Goal: Task Accomplishment & Management: Complete application form

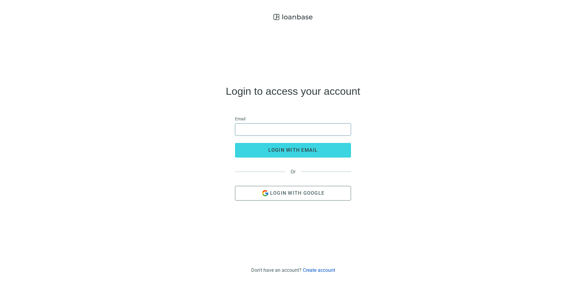
click at [247, 129] on input "email" at bounding box center [293, 130] width 108 height 12
type input "**********"
click at [196, 130] on div "**********" at bounding box center [293, 143] width 576 height 241
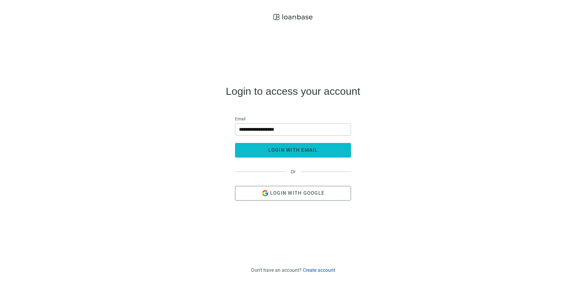
click at [261, 150] on button "login with email" at bounding box center [293, 150] width 116 height 15
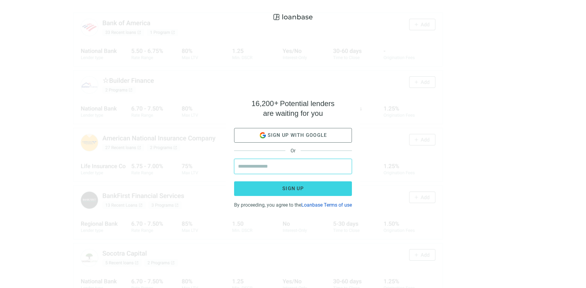
click at [262, 163] on input "email" at bounding box center [293, 166] width 110 height 15
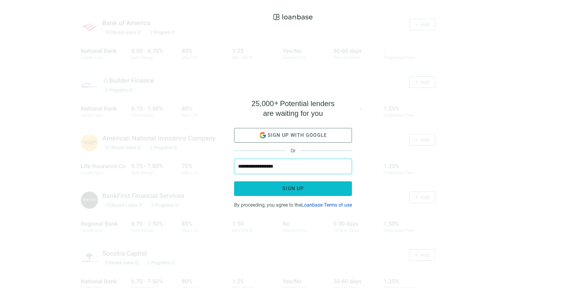
type input "**********"
click at [246, 187] on button "Sign up" at bounding box center [293, 189] width 118 height 15
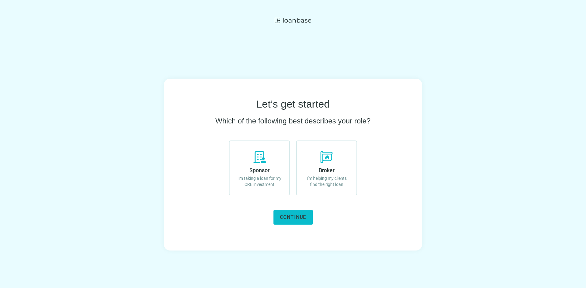
click at [291, 216] on span "Continue" at bounding box center [293, 218] width 27 height 6
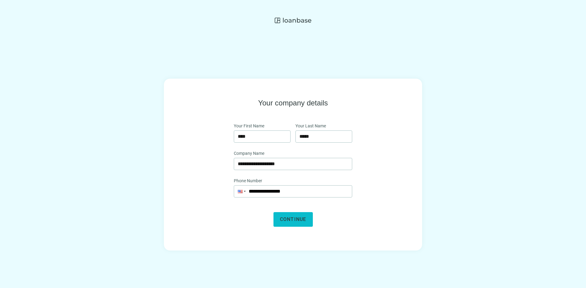
click at [292, 220] on span "Continue" at bounding box center [293, 220] width 27 height 6
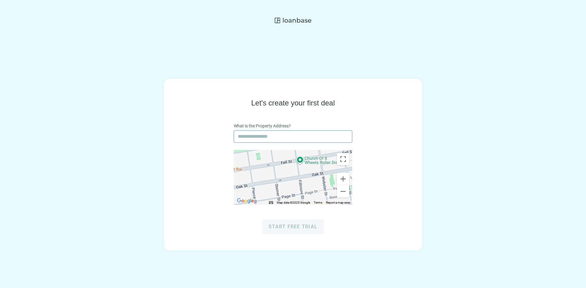
click at [247, 140] on input "text" at bounding box center [293, 137] width 110 height 12
type input "**********"
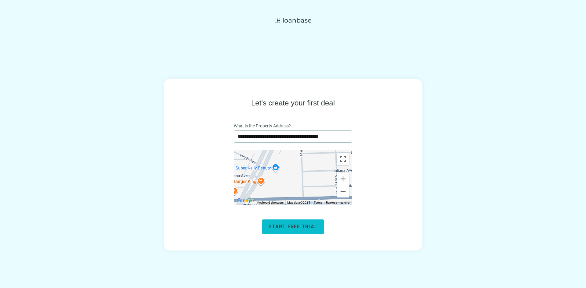
click at [292, 228] on span "Start free trial" at bounding box center [293, 227] width 49 height 6
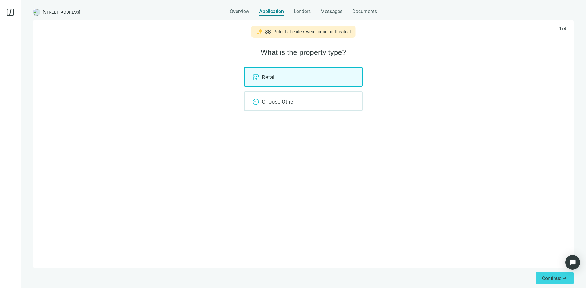
click at [266, 74] on div "Retail" at bounding box center [303, 77] width 118 height 20
click at [555, 280] on span "Continue" at bounding box center [551, 279] width 19 height 6
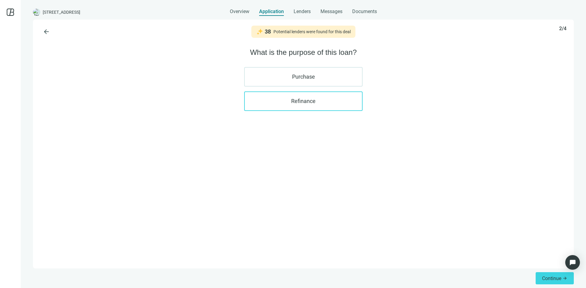
click at [282, 104] on label "Refinance" at bounding box center [303, 102] width 118 height 20
click at [548, 278] on span "Continue" at bounding box center [551, 279] width 19 height 6
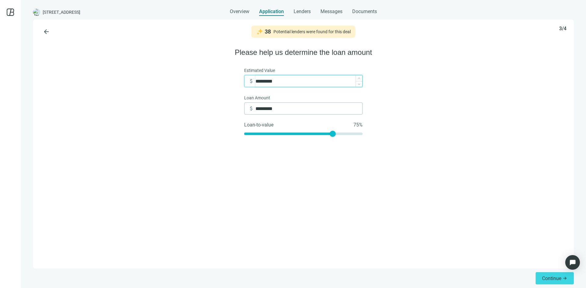
click at [279, 83] on input "*********" at bounding box center [308, 81] width 107 height 12
type input "*"
type input "**"
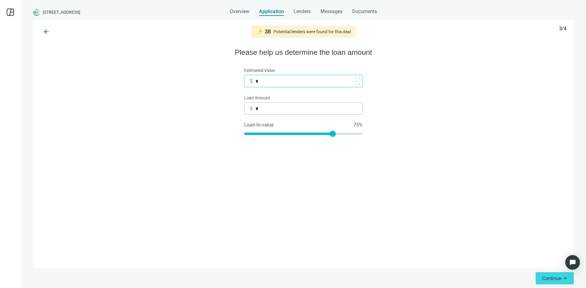
type input "**"
type input "***"
type input "*****"
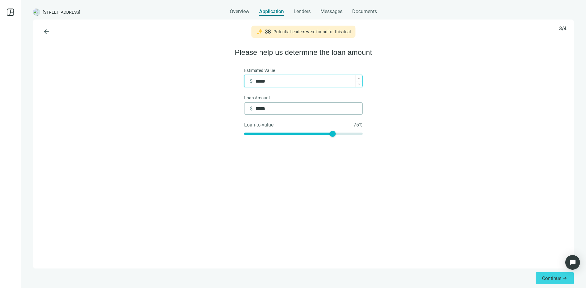
type input "******"
type input "*******"
type input "*********"
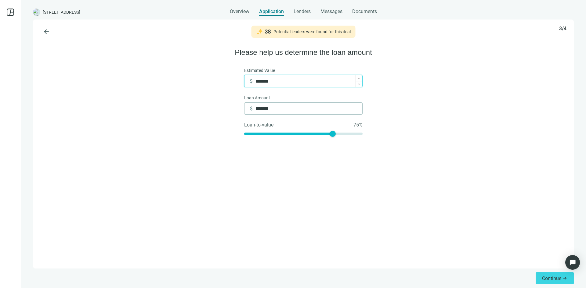
type input "*********"
click at [280, 111] on input "*********" at bounding box center [308, 109] width 107 height 12
type input "*********"
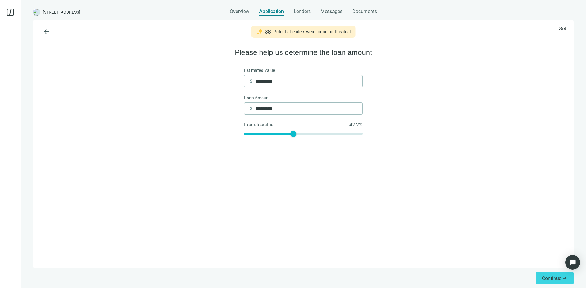
click at [311, 180] on div "arrow_back 38 Potential lenders were found for this deal 3/4 Please help us det…" at bounding box center [303, 144] width 541 height 249
click at [547, 278] on span "Continue" at bounding box center [551, 279] width 19 height 6
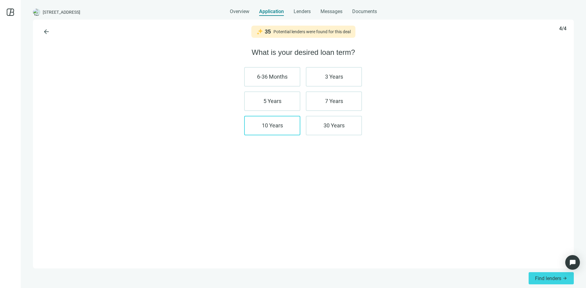
click at [266, 123] on label "10 Years" at bounding box center [272, 126] width 56 height 20
click at [330, 105] on label "7 Years" at bounding box center [334, 102] width 56 height 20
click at [545, 279] on span "Find lenders" at bounding box center [548, 279] width 26 height 6
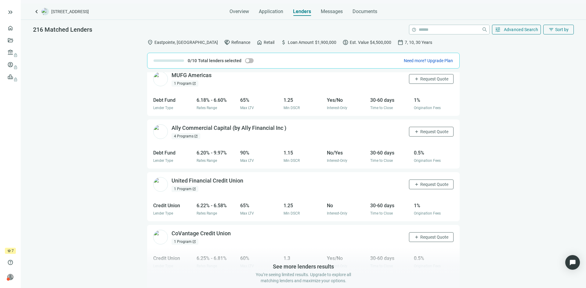
scroll to position [597, 0]
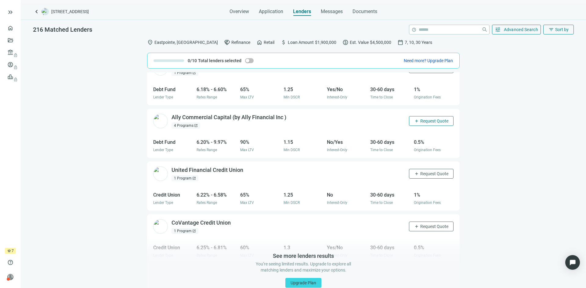
click at [422, 119] on span "Request Quote" at bounding box center [434, 121] width 28 height 5
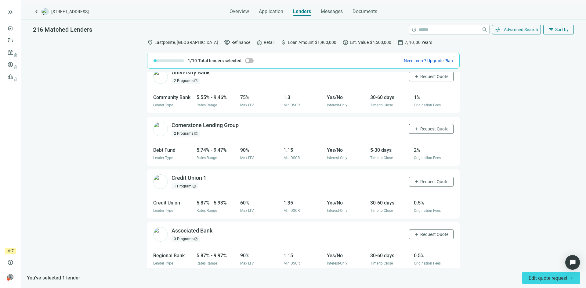
scroll to position [0, 0]
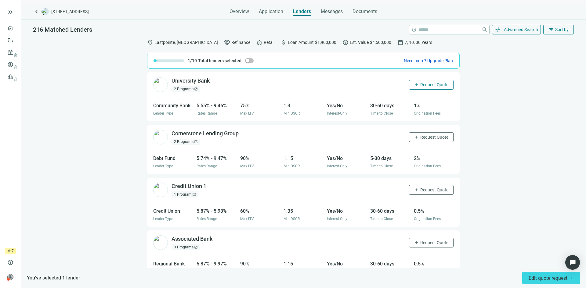
click at [423, 85] on span "Request Quote" at bounding box center [434, 84] width 28 height 5
click at [423, 135] on span "Request Quote" at bounding box center [434, 137] width 28 height 5
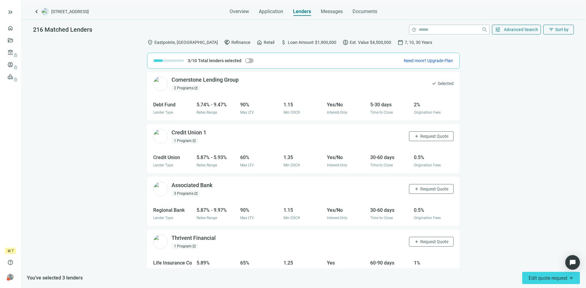
scroll to position [61, 0]
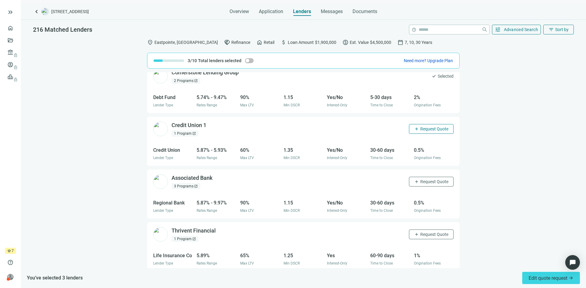
click at [414, 129] on span "add" at bounding box center [416, 129] width 5 height 5
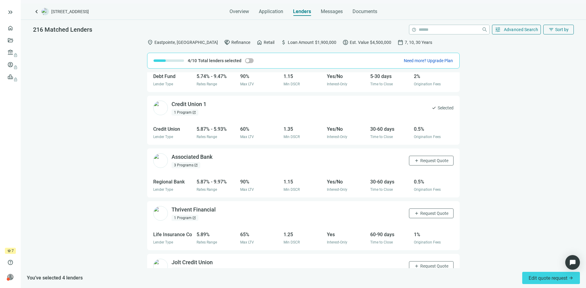
scroll to position [122, 0]
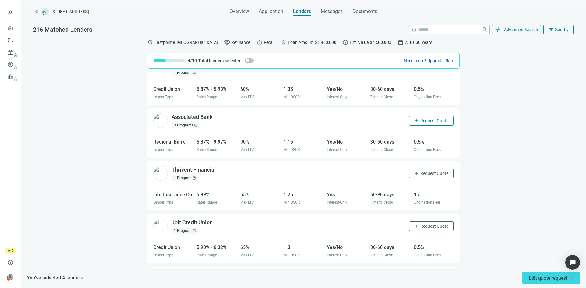
click at [420, 120] on span "Request Quote" at bounding box center [434, 120] width 28 height 5
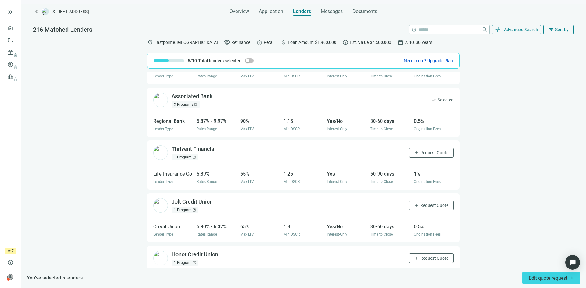
scroll to position [153, 0]
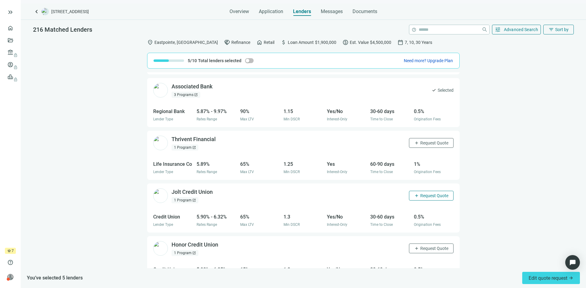
click at [420, 196] on span "Request Quote" at bounding box center [434, 196] width 28 height 5
click at [420, 143] on span "Request Quote" at bounding box center [434, 143] width 28 height 5
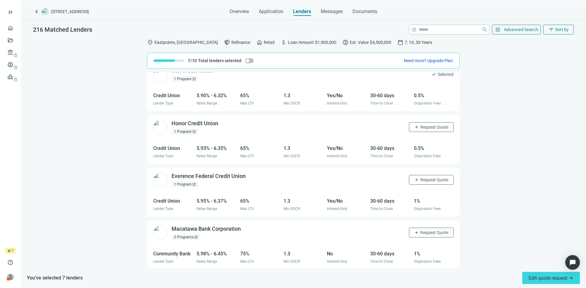
scroll to position [275, 0]
click at [409, 127] on button "add Request Quote" at bounding box center [431, 127] width 45 height 10
click at [414, 179] on span "add" at bounding box center [416, 179] width 5 height 5
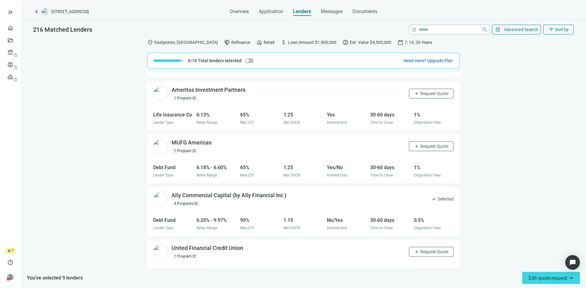
scroll to position [488, 0]
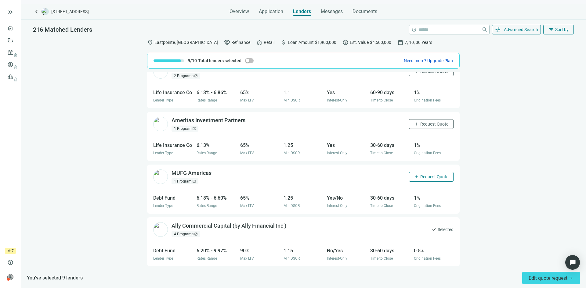
click at [424, 176] on span "Request Quote" at bounding box center [434, 177] width 28 height 5
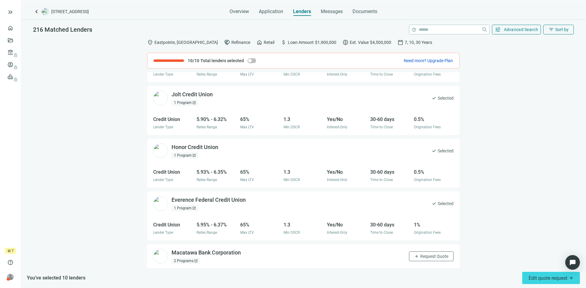
scroll to position [67, 0]
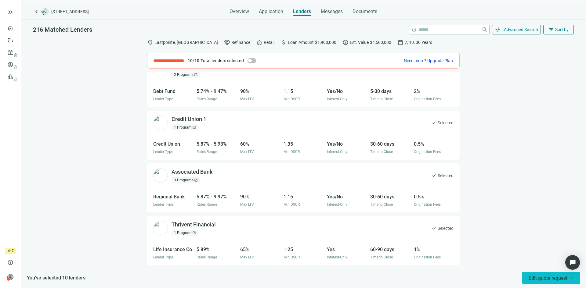
click at [557, 281] on span "Edit quote request arrow_forward" at bounding box center [551, 279] width 45 height 6
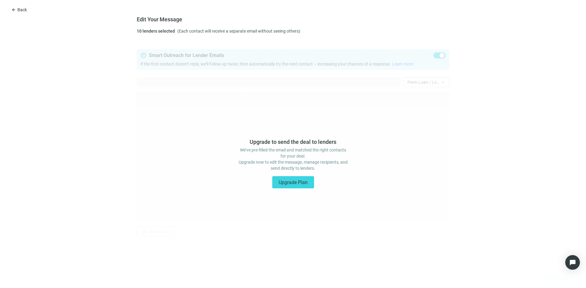
type textarea "**********"
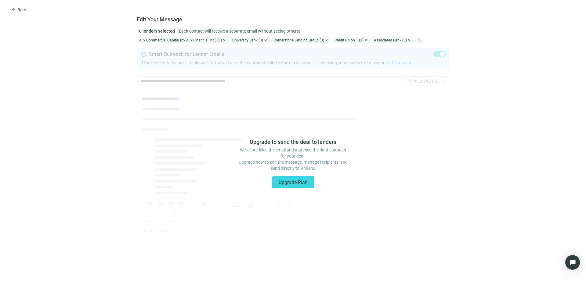
scroll to position [0, 0]
click at [291, 182] on span "Upgrade Plan" at bounding box center [293, 183] width 29 height 6
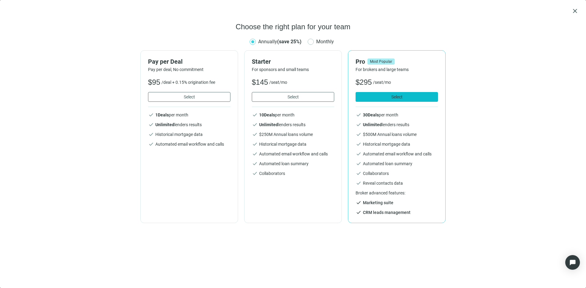
click at [404, 99] on button "Select" at bounding box center [397, 97] width 82 height 10
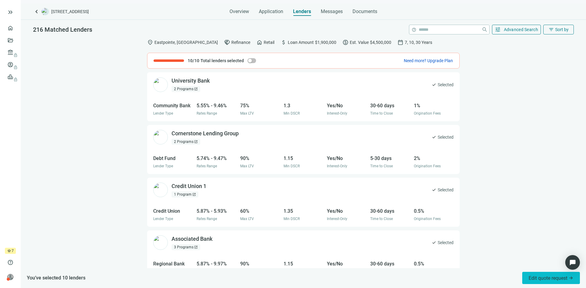
click at [554, 276] on span "Edit quote request arrow_forward" at bounding box center [551, 279] width 45 height 6
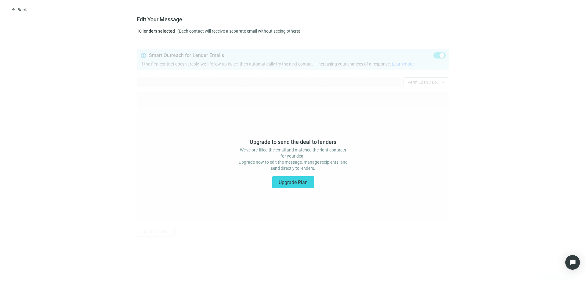
type textarea "**********"
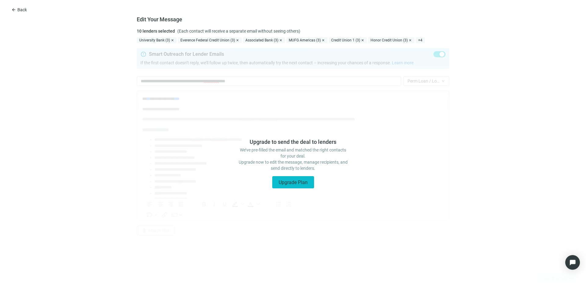
click at [304, 182] on span "Upgrade Plan" at bounding box center [293, 183] width 29 height 6
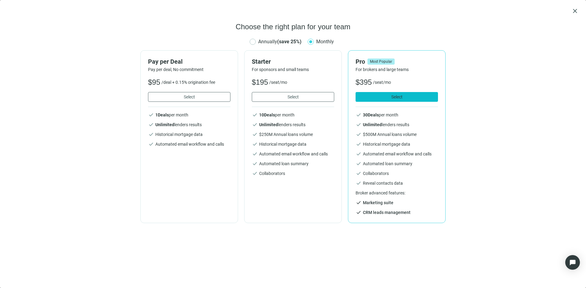
click at [379, 96] on button "Select" at bounding box center [397, 97] width 82 height 10
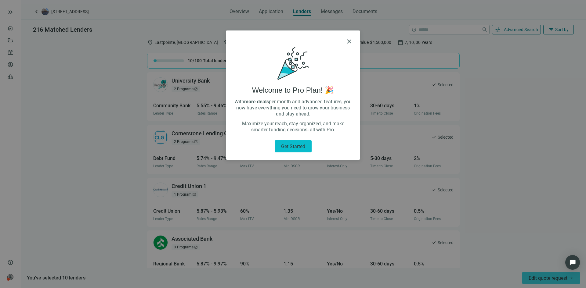
click at [293, 144] on span "Get started" at bounding box center [293, 147] width 24 height 6
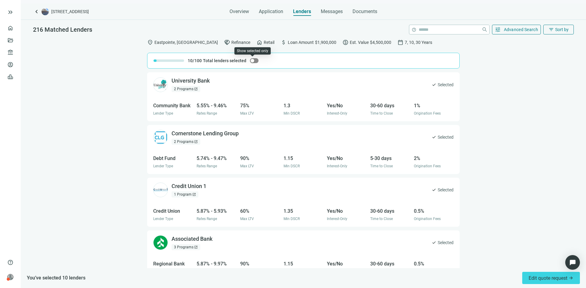
click at [252, 60] on div "button" at bounding box center [253, 61] width 4 height 4
click at [254, 61] on div "button" at bounding box center [256, 61] width 4 height 4
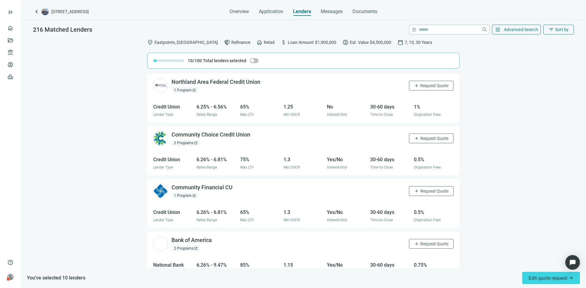
scroll to position [856, 0]
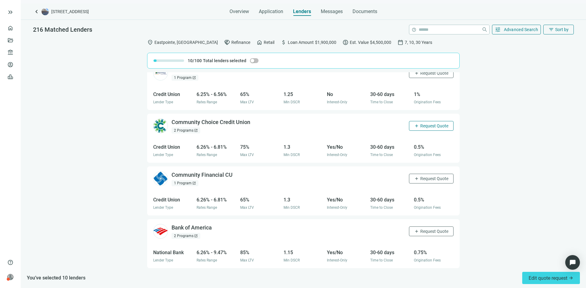
click at [421, 127] on span "Request Quote" at bounding box center [434, 126] width 28 height 5
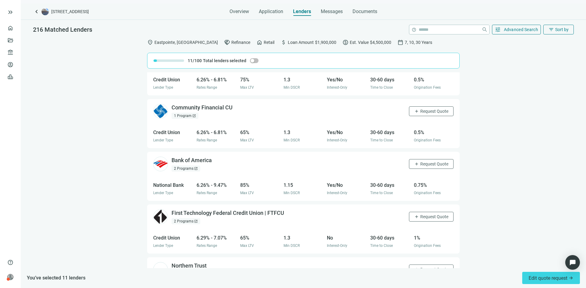
scroll to position [948, 0]
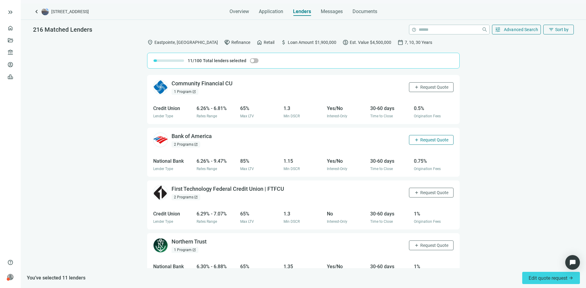
click at [418, 137] on button "add Request Quote" at bounding box center [431, 140] width 45 height 10
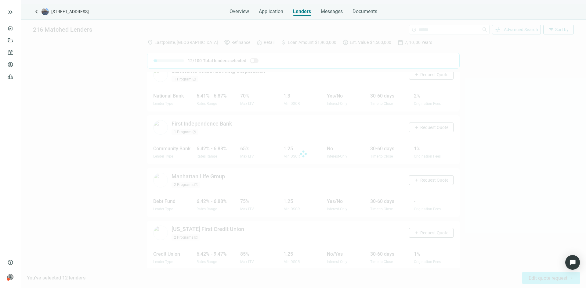
scroll to position [1384, 0]
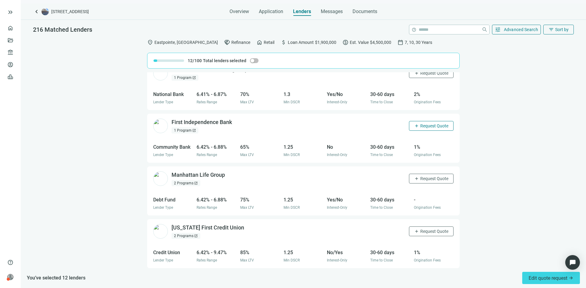
click at [421, 127] on span "Request Quote" at bounding box center [434, 126] width 28 height 5
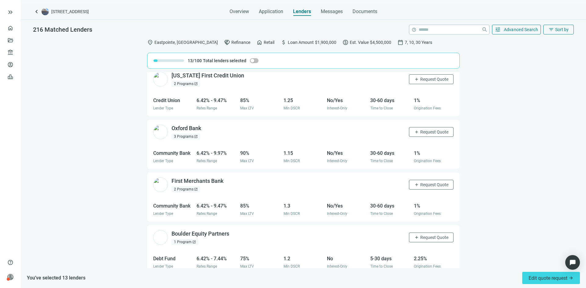
scroll to position [1537, 0]
click at [422, 132] on span "Request Quote" at bounding box center [434, 131] width 28 height 5
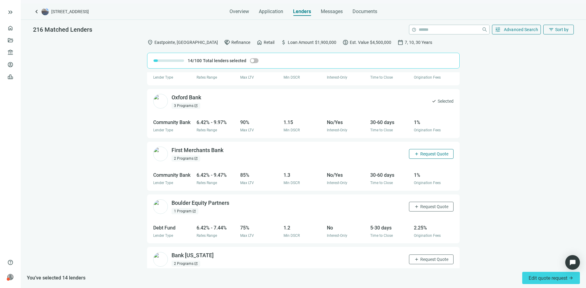
click at [414, 154] on span "add" at bounding box center [416, 154] width 5 height 5
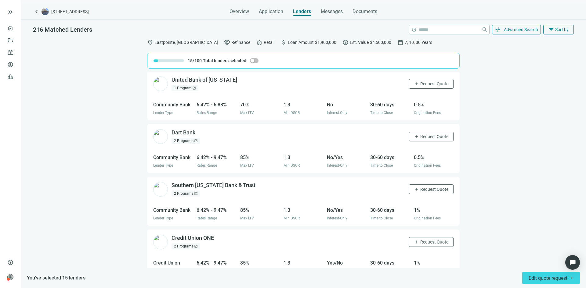
scroll to position [2095, 0]
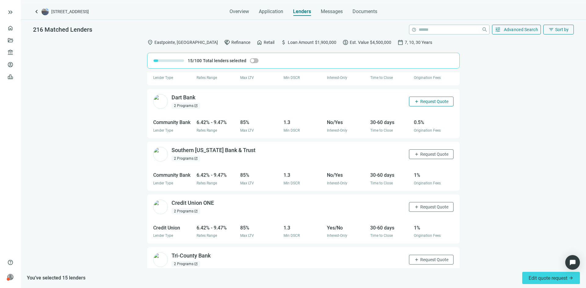
click at [420, 99] on span "Request Quote" at bounding box center [434, 101] width 28 height 5
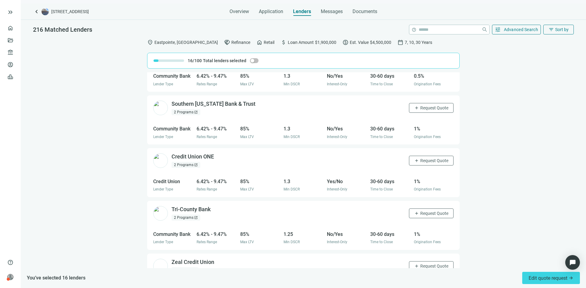
scroll to position [2187, 0]
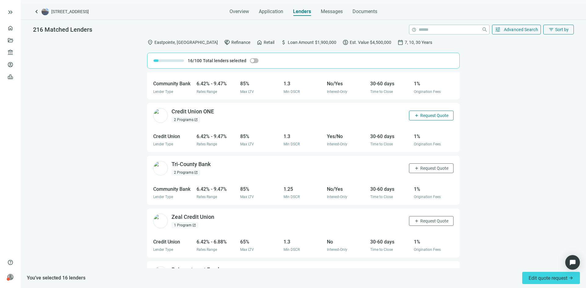
click at [420, 113] on span "Request Quote" at bounding box center [434, 115] width 28 height 5
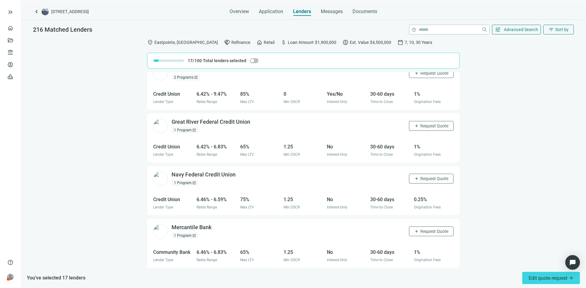
scroll to position [2654, 0]
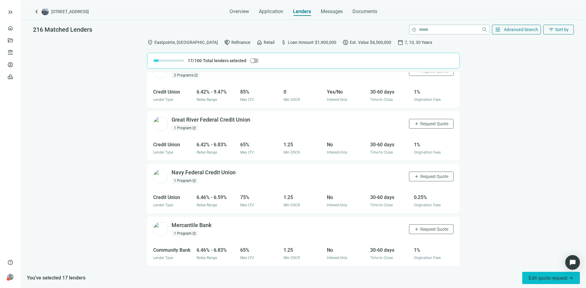
click at [543, 279] on span "Edit quote request arrow_forward" at bounding box center [551, 279] width 45 height 6
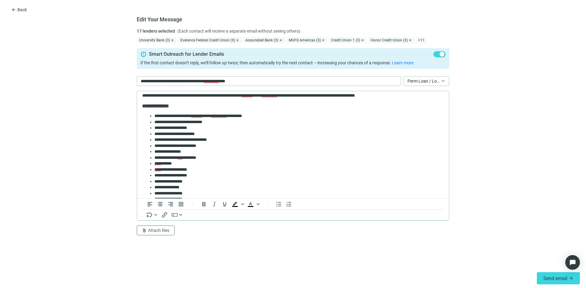
scroll to position [31, 0]
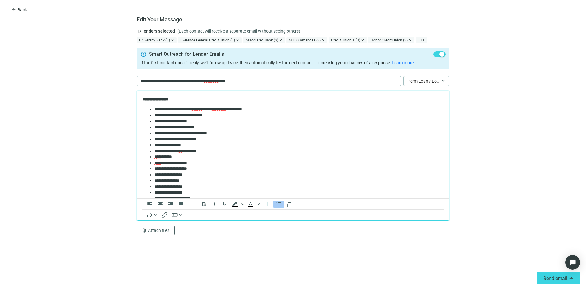
click at [200, 145] on li "**********" at bounding box center [296, 145] width 285 height 6
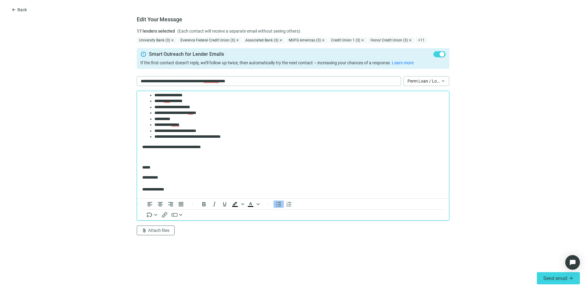
scroll to position [92, 0]
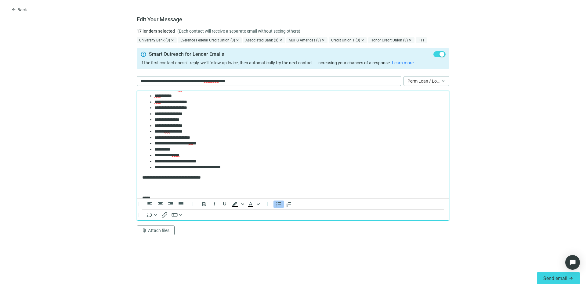
click at [217, 136] on li "**********" at bounding box center [296, 138] width 285 height 6
click at [207, 139] on li "**********" at bounding box center [296, 138] width 285 height 6
click at [183, 149] on li "**********" at bounding box center [296, 150] width 285 height 6
drag, startPoint x: 194, startPoint y: 150, endPoint x: 178, endPoint y: 150, distance: 16.5
click at [178, 150] on li "**********" at bounding box center [296, 150] width 285 height 6
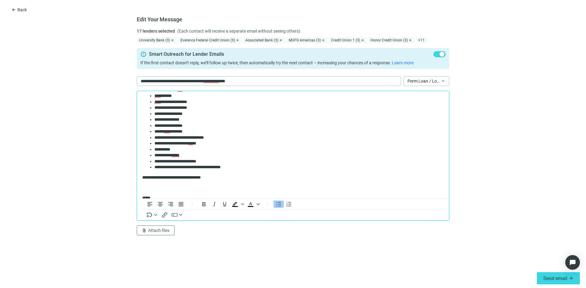
click at [197, 157] on li "**********" at bounding box center [296, 156] width 285 height 6
click at [206, 162] on li "**********" at bounding box center [296, 162] width 285 height 6
click at [547, 276] on span "Send email" at bounding box center [555, 279] width 24 height 6
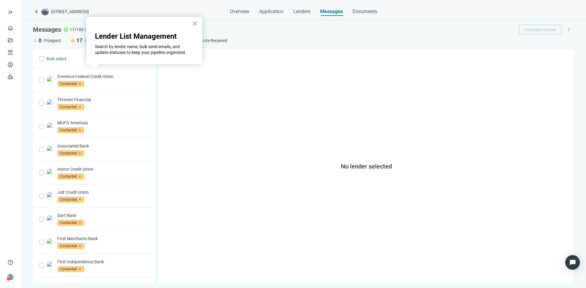
click at [195, 24] on button "×" at bounding box center [195, 24] width 6 height 10
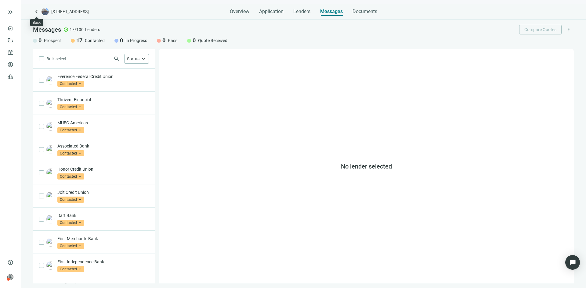
click at [36, 12] on span "keyboard_arrow_left" at bounding box center [36, 11] width 7 height 7
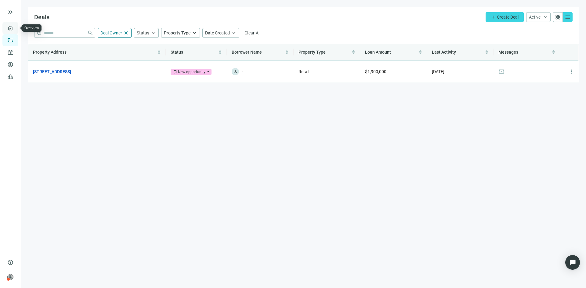
click at [15, 29] on link "Overview" at bounding box center [24, 28] width 18 height 5
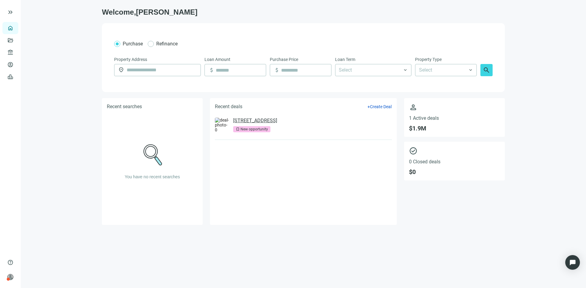
click at [277, 123] on link "[STREET_ADDRESS]" at bounding box center [255, 121] width 44 height 6
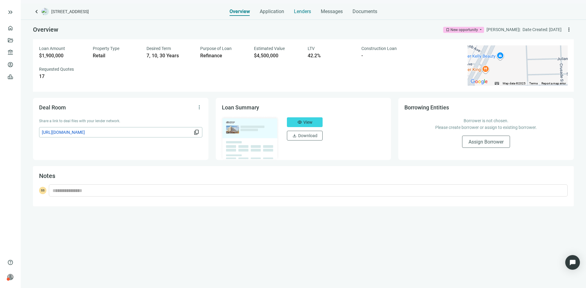
click at [301, 12] on span "Lenders" at bounding box center [302, 12] width 17 height 6
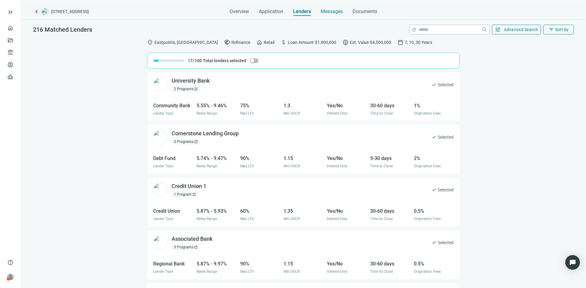
click at [331, 11] on span "Messages" at bounding box center [332, 12] width 22 height 6
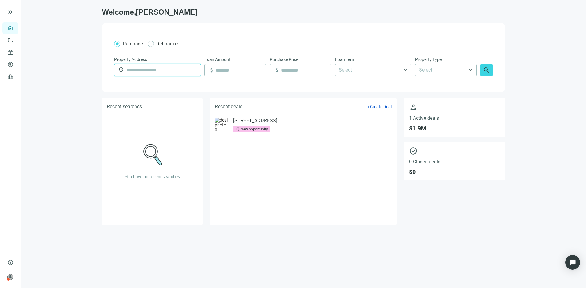
click at [147, 73] on input "text" at bounding box center [162, 70] width 70 height 12
type input "**********"
type input "*******"
click at [235, 71] on input at bounding box center [241, 70] width 50 height 12
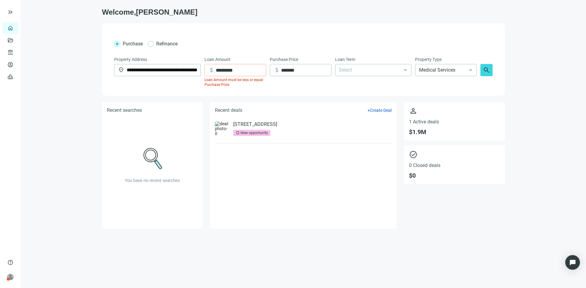
type input "*********"
click at [282, 87] on div "**********" at bounding box center [303, 71] width 378 height 31
click at [246, 70] on input "*********" at bounding box center [241, 70] width 50 height 12
click at [307, 72] on input "*******" at bounding box center [306, 70] width 50 height 12
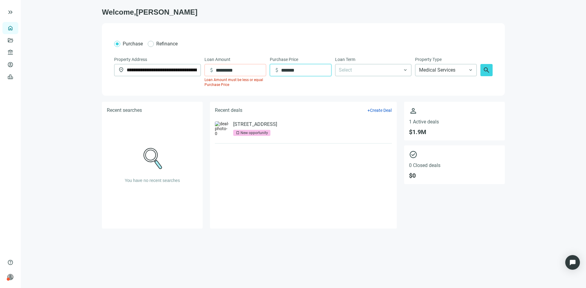
click at [307, 72] on input "*******" at bounding box center [306, 70] width 50 height 12
type input "*********"
click at [248, 64] on div "Loan Amount" at bounding box center [236, 60] width 62 height 8
click at [249, 69] on input "*********" at bounding box center [241, 70] width 50 height 12
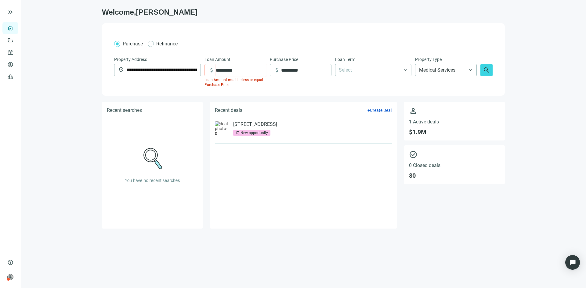
click at [246, 74] on input "*********" at bounding box center [241, 70] width 50 height 12
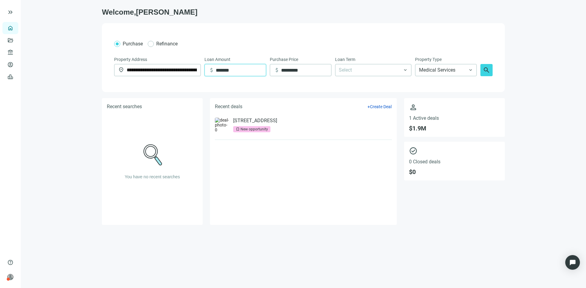
type input "*******"
click at [351, 72] on div at bounding box center [369, 70] width 67 height 11
click at [345, 127] on div "10 Years" at bounding box center [373, 129] width 69 height 8
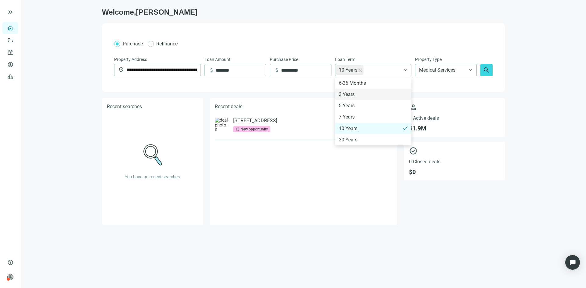
click at [460, 87] on div "**********" at bounding box center [303, 57] width 403 height 69
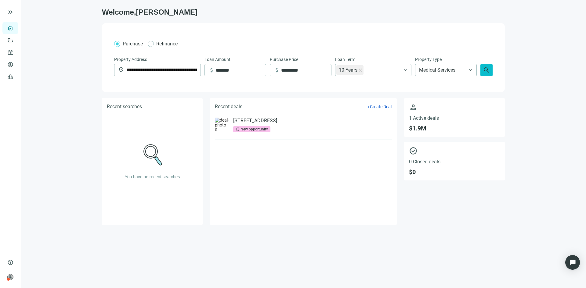
click at [487, 71] on span "search" at bounding box center [486, 70] width 7 height 7
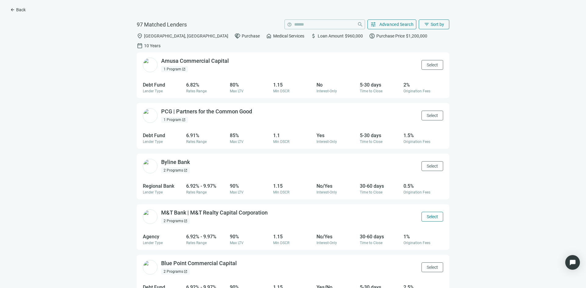
click at [427, 215] on span "Select" at bounding box center [432, 217] width 11 height 5
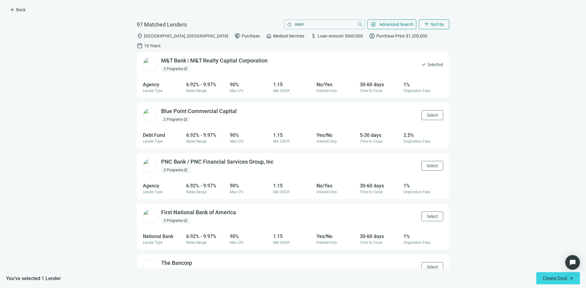
scroll to position [153, 0]
click at [424, 110] on button "Select" at bounding box center [433, 115] width 22 height 10
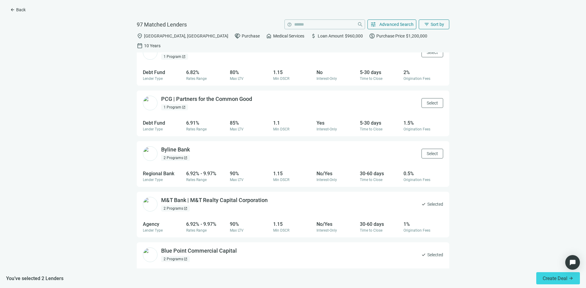
scroll to position [0, 0]
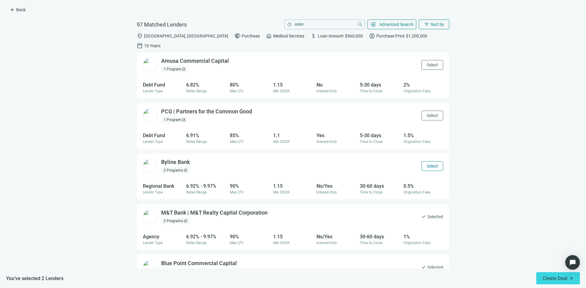
click at [427, 164] on span "Select" at bounding box center [432, 166] width 11 height 5
click at [424, 111] on div "PCG | Partners for the Common Good open_in_new 1 Program open_in_new Select" at bounding box center [293, 115] width 313 height 25
drag, startPoint x: 424, startPoint y: 105, endPoint x: 426, endPoint y: 84, distance: 21.1
click at [427, 113] on span "Select" at bounding box center [432, 115] width 11 height 5
click at [427, 63] on span "Select" at bounding box center [432, 65] width 11 height 5
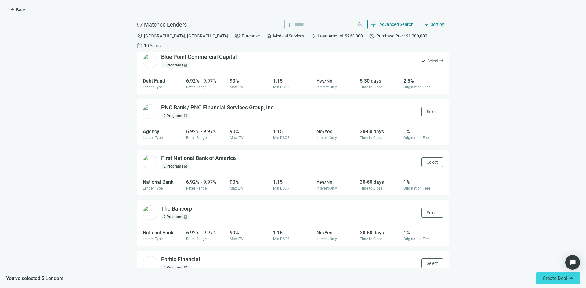
scroll to position [214, 0]
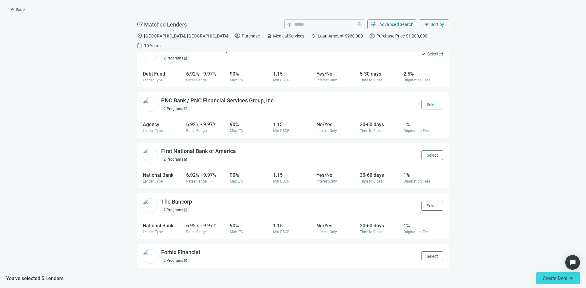
click at [429, 100] on button "Select" at bounding box center [433, 105] width 22 height 10
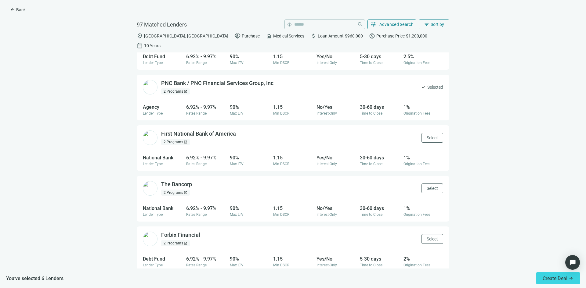
scroll to position [244, 0]
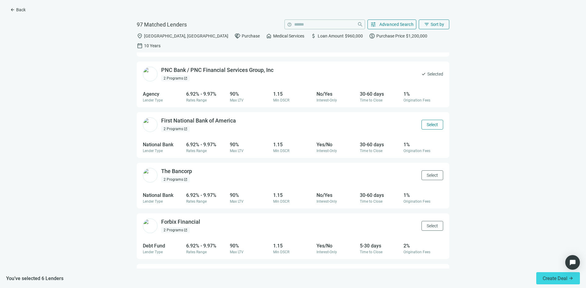
click at [427, 122] on span "Select" at bounding box center [432, 124] width 11 height 5
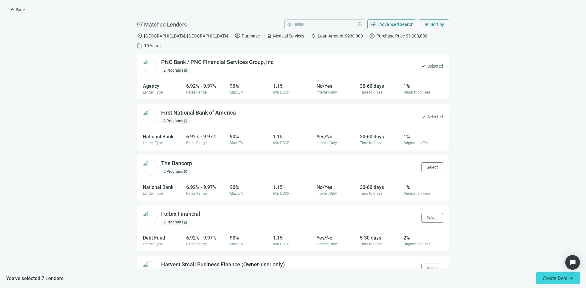
scroll to position [275, 0]
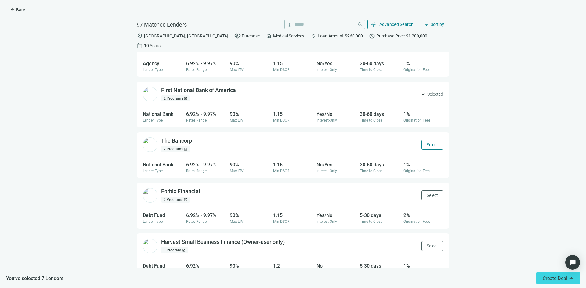
click at [427, 143] on span "Select" at bounding box center [432, 145] width 11 height 5
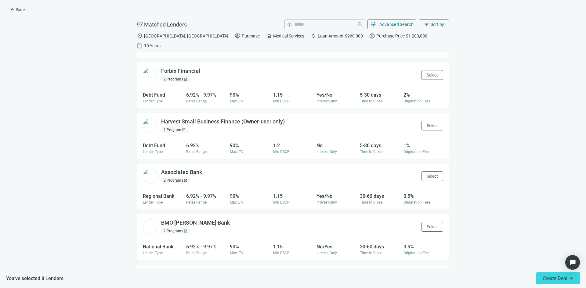
scroll to position [397, 0]
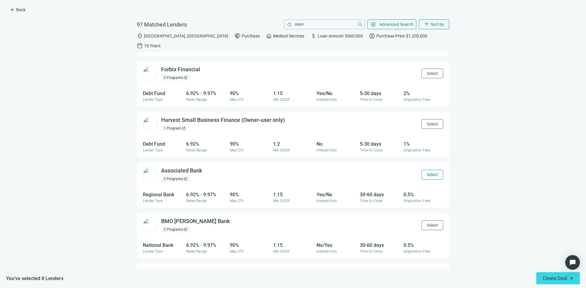
click at [427, 172] on span "Select" at bounding box center [432, 174] width 11 height 5
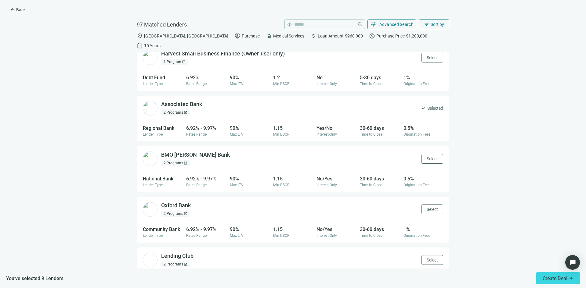
scroll to position [488, 0]
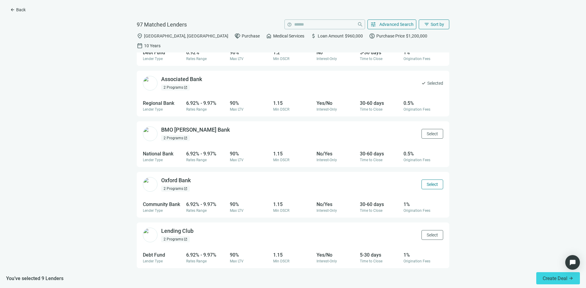
click at [427, 182] on span "Select" at bounding box center [432, 184] width 11 height 5
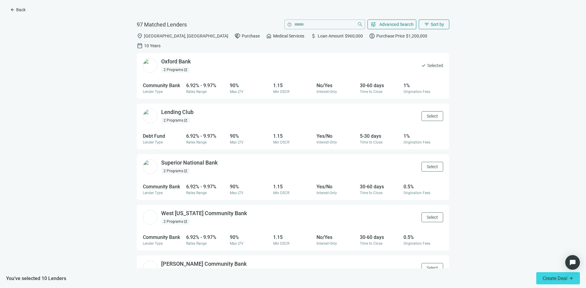
scroll to position [610, 0]
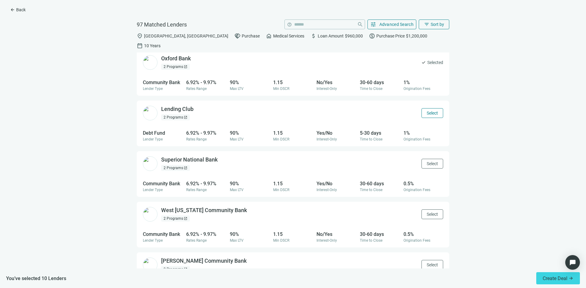
click at [428, 111] on span "Select" at bounding box center [432, 113] width 11 height 5
click at [427, 161] on span "Select" at bounding box center [432, 163] width 11 height 5
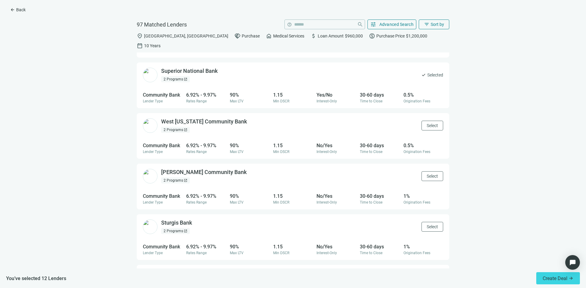
scroll to position [702, 0]
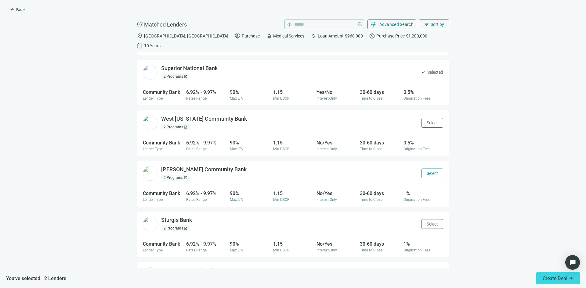
click at [427, 171] on span "Select" at bounding box center [432, 173] width 11 height 5
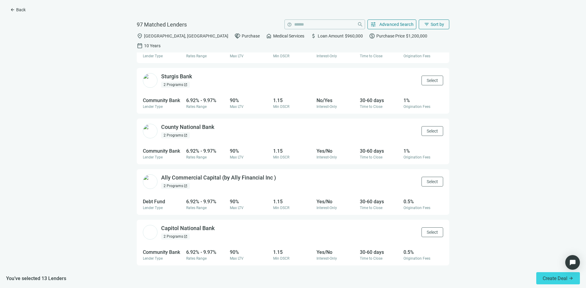
scroll to position [848, 0]
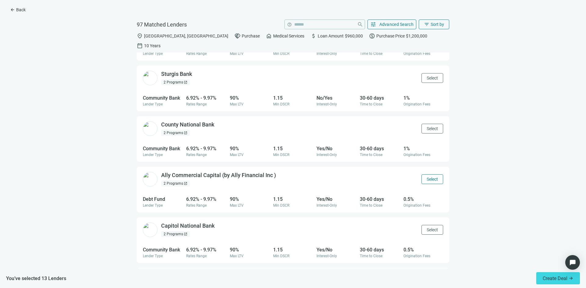
click at [428, 177] on span "Select" at bounding box center [432, 179] width 11 height 5
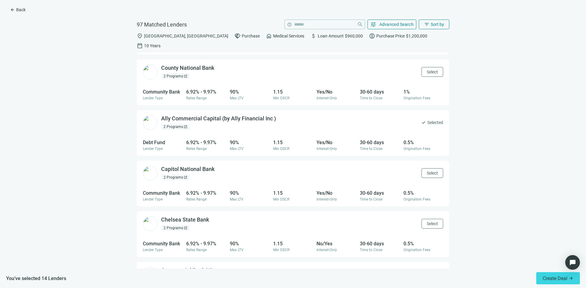
scroll to position [940, 0]
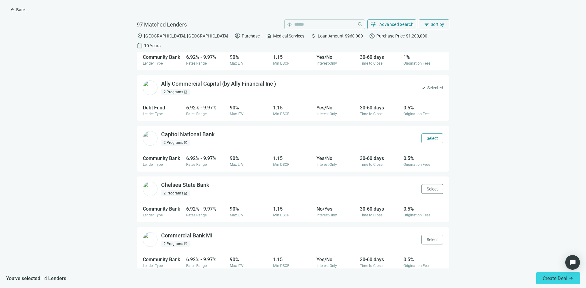
click at [431, 136] on span "Select" at bounding box center [432, 138] width 11 height 5
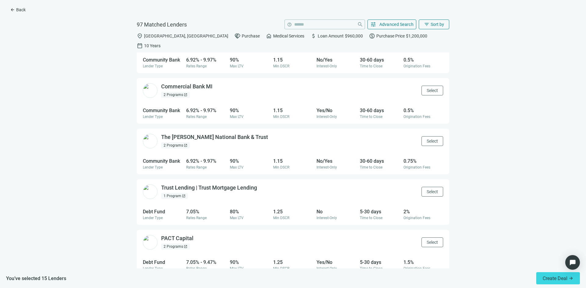
scroll to position [1092, 0]
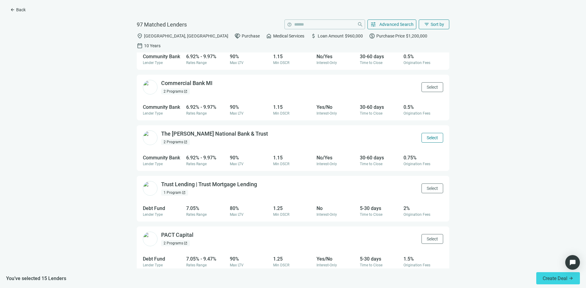
click at [427, 136] on span "Select" at bounding box center [432, 138] width 11 height 5
click at [427, 85] on span "Select" at bounding box center [432, 87] width 11 height 5
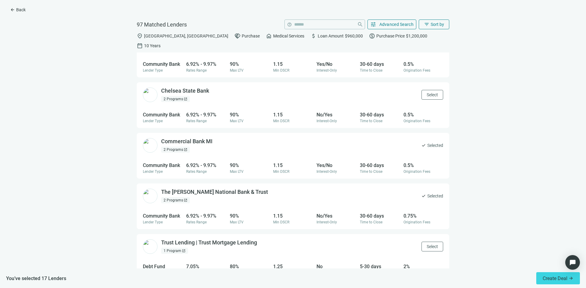
scroll to position [1031, 0]
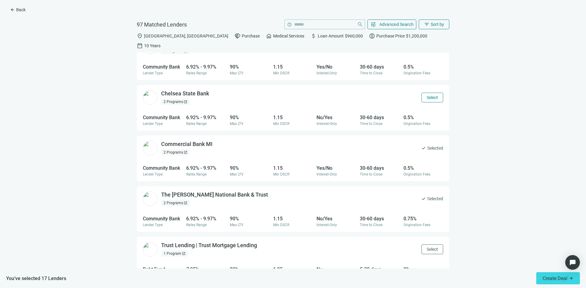
click at [427, 95] on span "Select" at bounding box center [432, 97] width 11 height 5
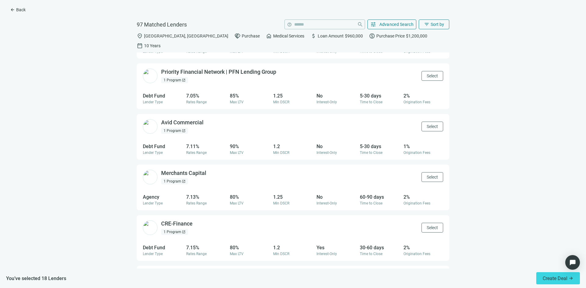
scroll to position [1385, 0]
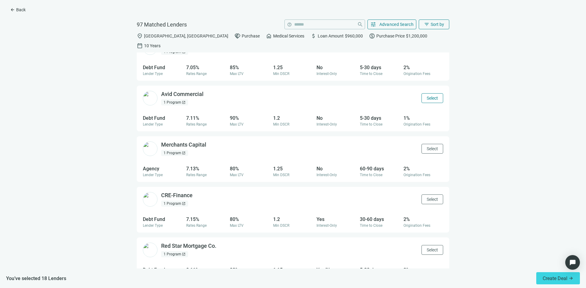
click at [427, 96] on span "Select" at bounding box center [432, 98] width 11 height 5
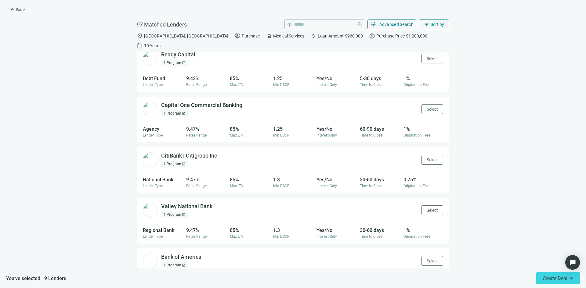
scroll to position [1782, 0]
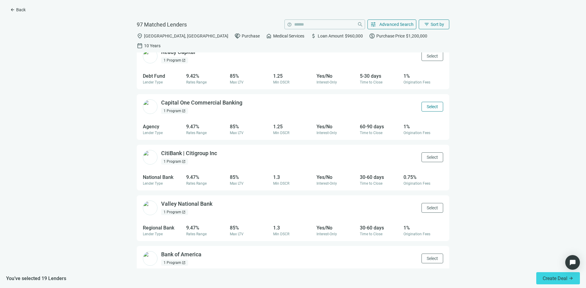
click at [430, 104] on span "Select" at bounding box center [432, 106] width 11 height 5
click at [428, 155] on span "Select" at bounding box center [432, 157] width 11 height 5
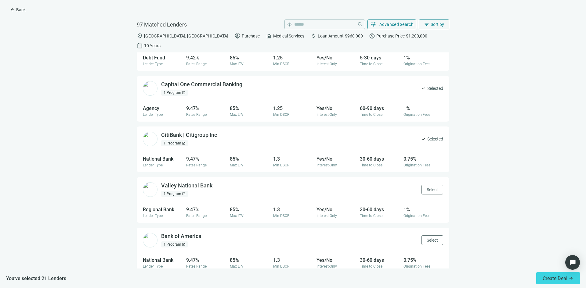
scroll to position [1862, 0]
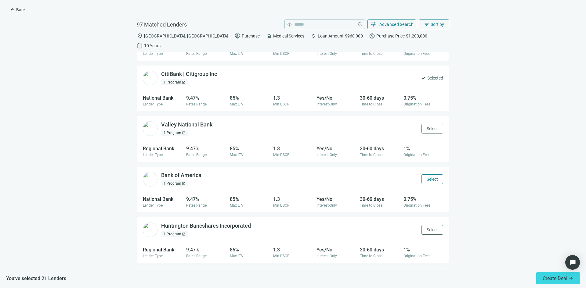
click at [427, 177] on span "Select" at bounding box center [432, 179] width 11 height 5
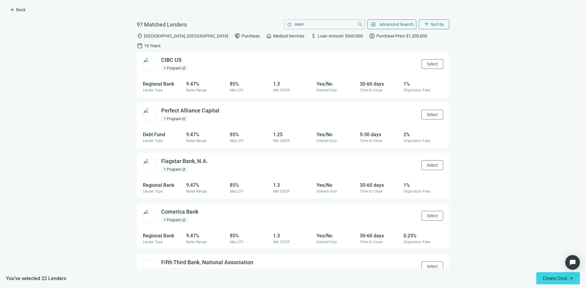
scroll to position [2136, 0]
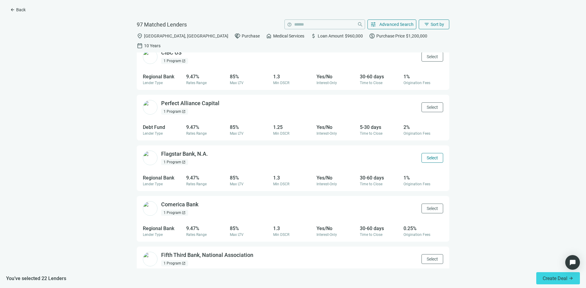
click at [427, 156] on span "Select" at bounding box center [432, 158] width 11 height 5
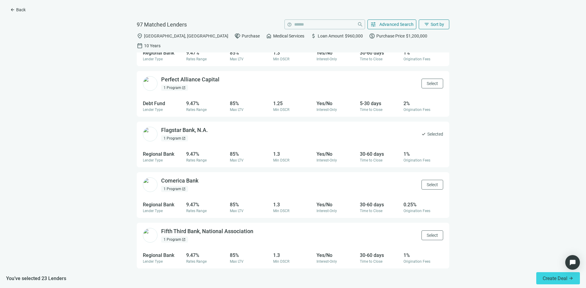
scroll to position [2197, 0]
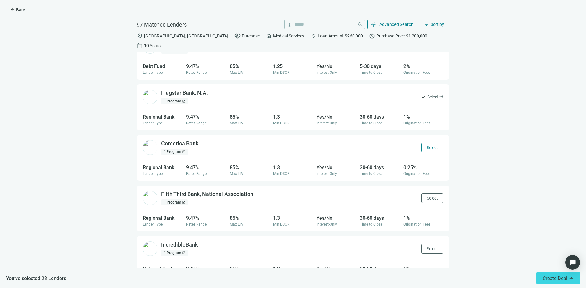
click at [429, 145] on span "Select" at bounding box center [432, 147] width 11 height 5
click at [427, 196] on span "Select" at bounding box center [432, 198] width 11 height 5
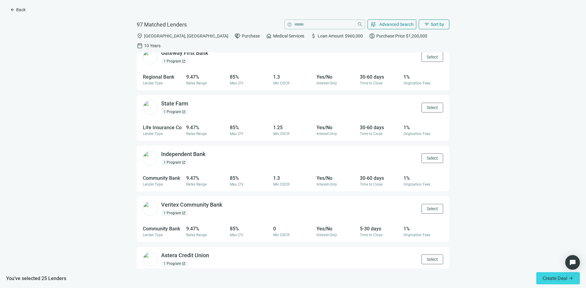
scroll to position [2551, 0]
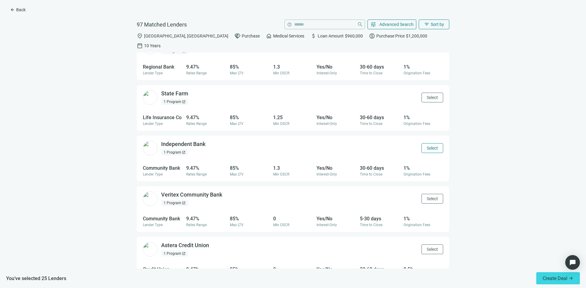
click at [427, 146] on span "Select" at bounding box center [432, 148] width 11 height 5
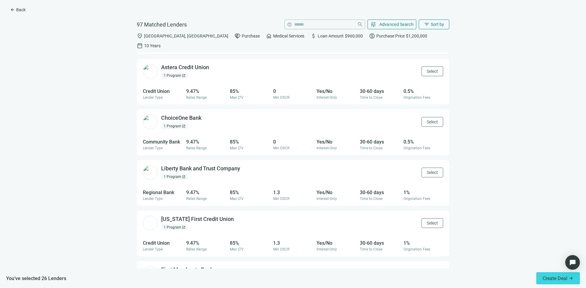
scroll to position [2735, 0]
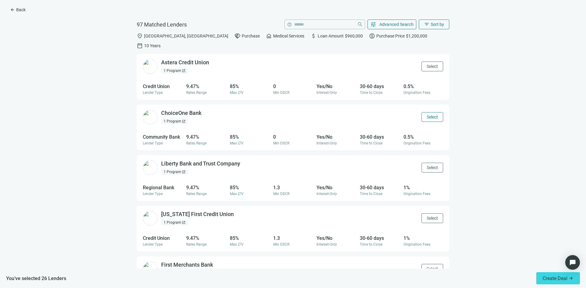
click at [427, 115] on span "Select" at bounding box center [432, 117] width 11 height 5
click at [427, 165] on span "Select" at bounding box center [432, 167] width 11 height 5
click at [427, 216] on span "Select" at bounding box center [432, 218] width 11 height 5
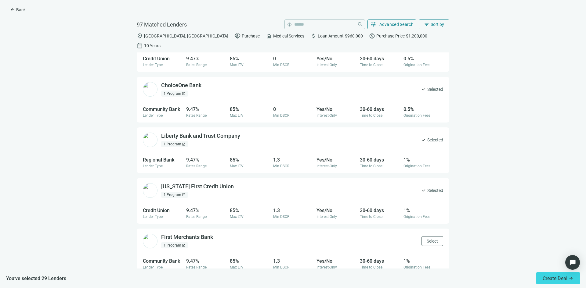
scroll to position [2814, 0]
click at [428, 187] on span "Select" at bounding box center [432, 189] width 11 height 5
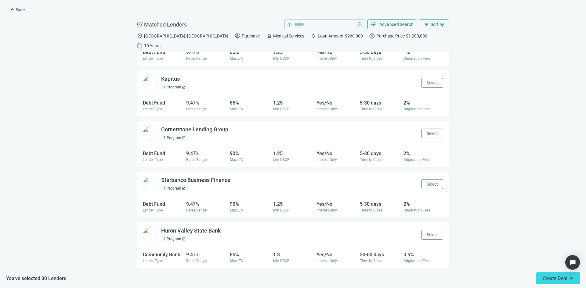
scroll to position [3382, 0]
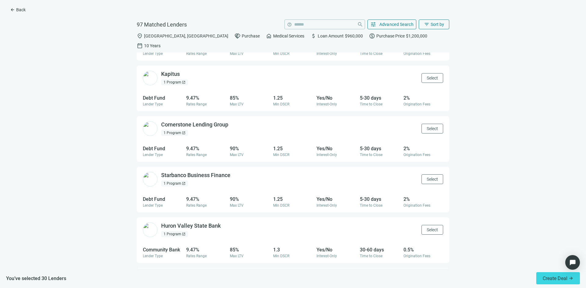
drag, startPoint x: 429, startPoint y: 222, endPoint x: 428, endPoint y: 158, distance: 63.8
click at [429, 228] on span "Select" at bounding box center [432, 230] width 11 height 5
click at [427, 126] on span "Select" at bounding box center [432, 128] width 11 height 5
click at [549, 277] on span "Create Deal" at bounding box center [555, 279] width 25 height 6
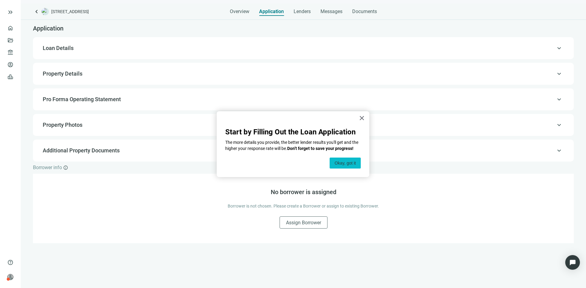
click at [343, 163] on button "Okay, got it" at bounding box center [345, 163] width 31 height 11
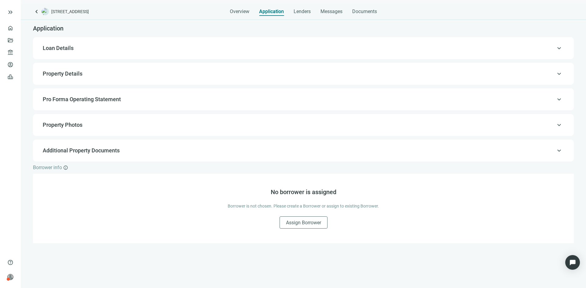
click at [93, 47] on span "Loan Details" at bounding box center [303, 48] width 520 height 7
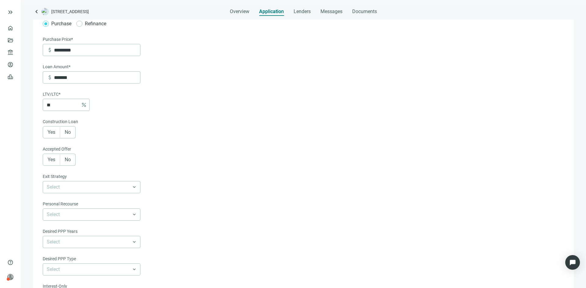
scroll to position [110, 0]
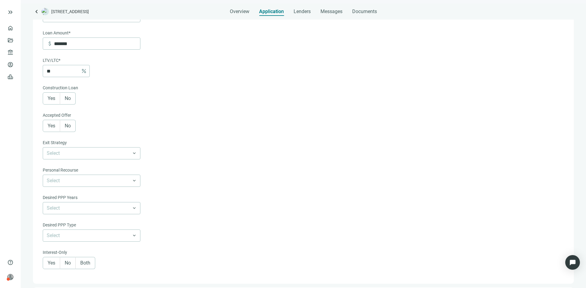
click at [72, 100] on label "No" at bounding box center [68, 98] width 16 height 12
click at [51, 125] on label "Yes" at bounding box center [51, 126] width 17 height 12
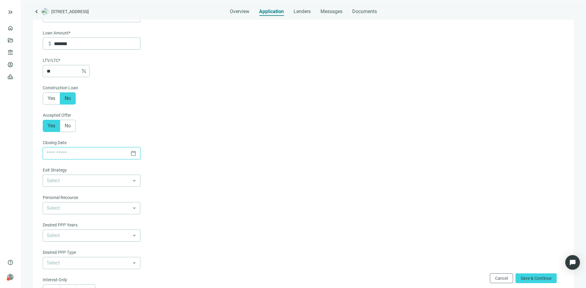
click at [66, 155] on input at bounding box center [87, 154] width 81 height 12
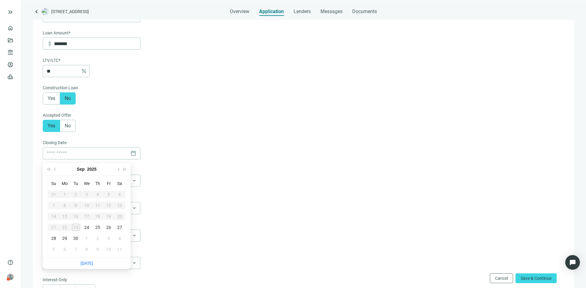
click at [234, 132] on form "Loan Term* 10 Years keyboard_arrow_down Purpose of Loan* Purchase Refinance Pur…" at bounding box center [303, 132] width 520 height 364
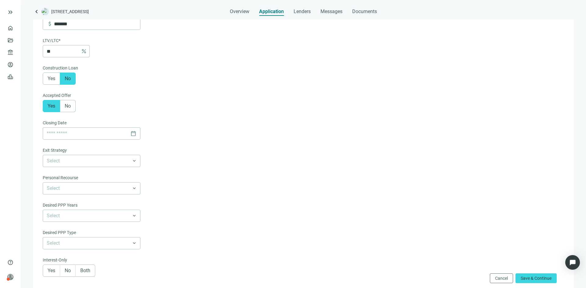
scroll to position [140, 0]
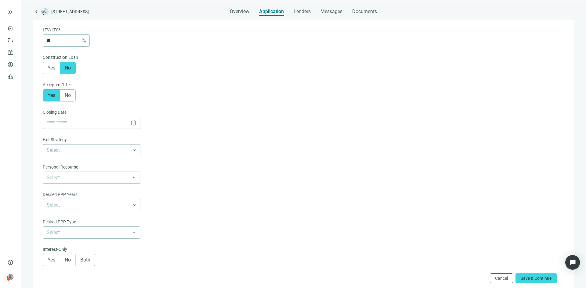
click at [110, 151] on input "search" at bounding box center [89, 151] width 84 height 12
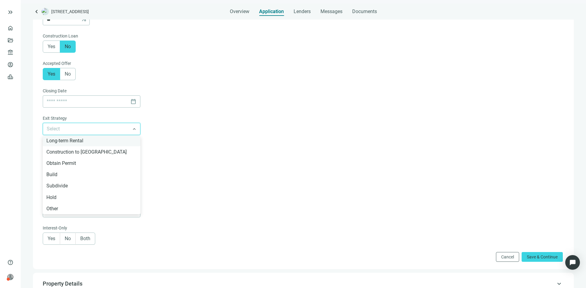
scroll to position [171, 0]
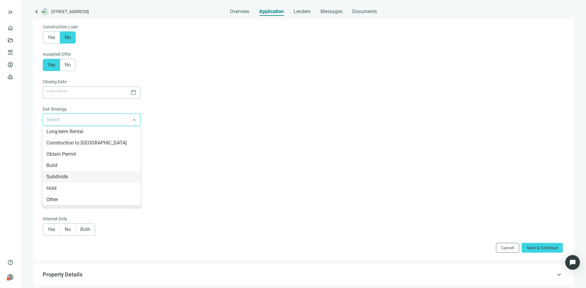
click at [179, 172] on form "Loan Term* 10 Years keyboard_arrow_down Purpose of Loan* Purchase Refinance Pur…" at bounding box center [303, 71] width 520 height 364
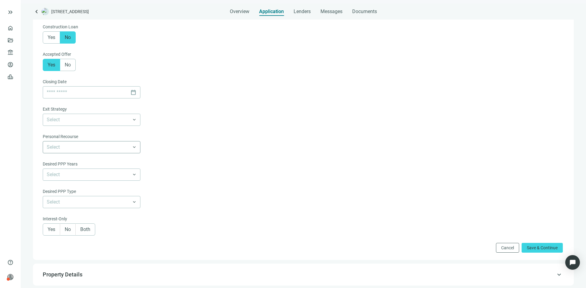
click at [125, 153] on input "search" at bounding box center [89, 148] width 84 height 12
click at [190, 138] on form "Loan Term* 10 Years keyboard_arrow_down Purpose of Loan* Purchase Refinance Pur…" at bounding box center [303, 71] width 520 height 364
click at [118, 124] on input "search" at bounding box center [89, 120] width 84 height 12
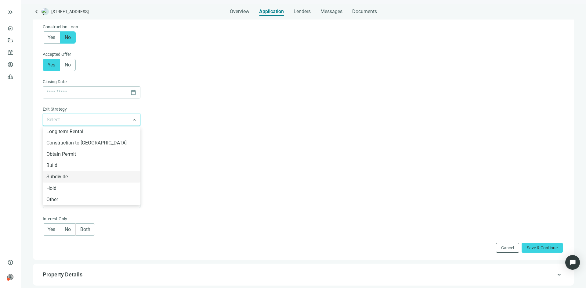
click at [187, 122] on form "Loan Term* 10 Years keyboard_arrow_down Purpose of Loan* Purchase Refinance Pur…" at bounding box center [303, 71] width 520 height 364
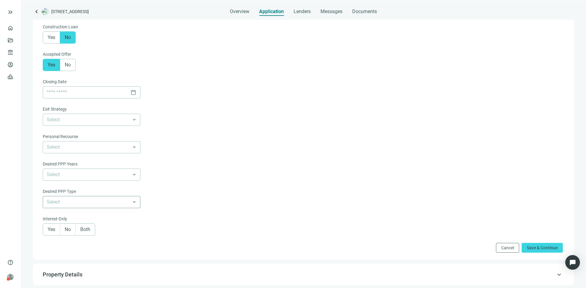
click at [99, 202] on input "search" at bounding box center [89, 203] width 84 height 12
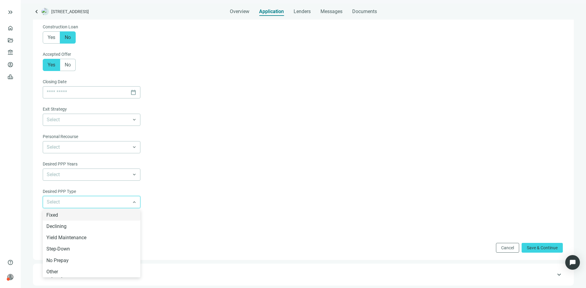
click at [202, 171] on form "Loan Term* 10 Years keyboard_arrow_down Purpose of Loan* Purchase Refinance Pur…" at bounding box center [303, 71] width 520 height 364
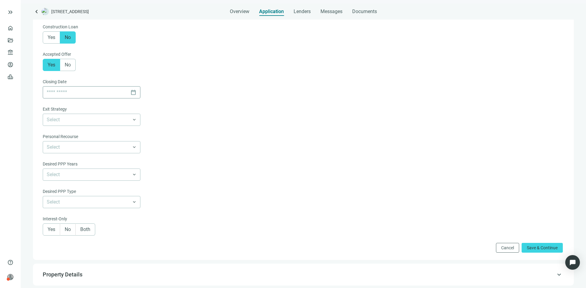
click at [133, 94] on div "calendar_today" at bounding box center [92, 93] width 90 height 12
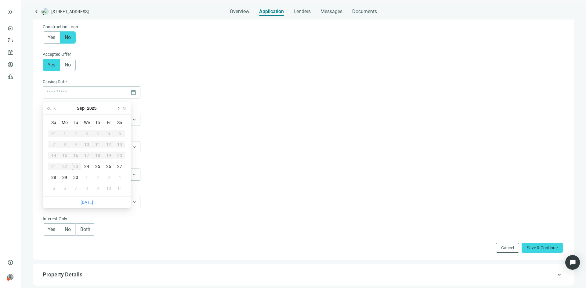
click at [119, 108] on span "Next month (PageDown)" at bounding box center [117, 108] width 3 height 3
type input "**********"
click at [109, 178] on div "31" at bounding box center [108, 177] width 7 height 7
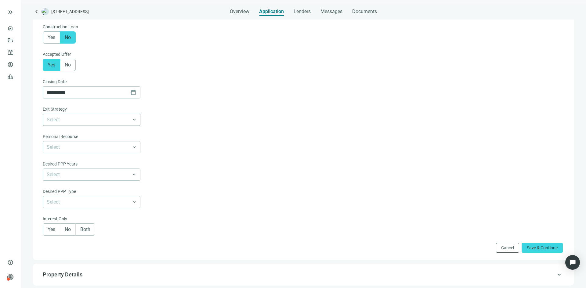
click at [105, 123] on input "search" at bounding box center [89, 120] width 84 height 12
click at [230, 143] on form "**********" at bounding box center [303, 71] width 520 height 364
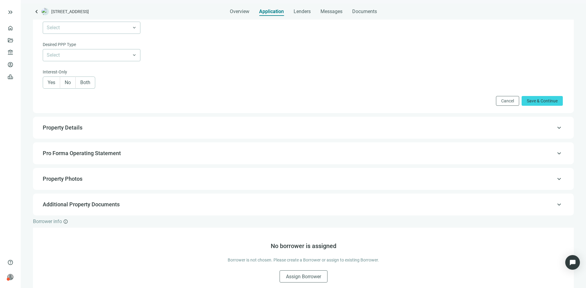
scroll to position [323, 0]
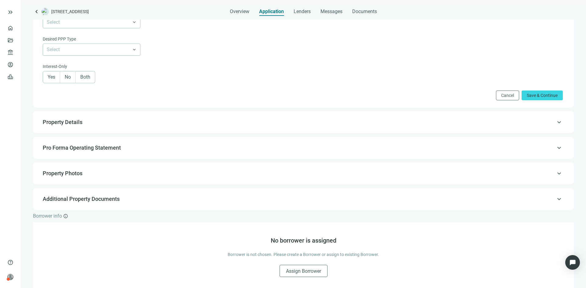
click at [141, 123] on span "Property Details" at bounding box center [303, 122] width 520 height 7
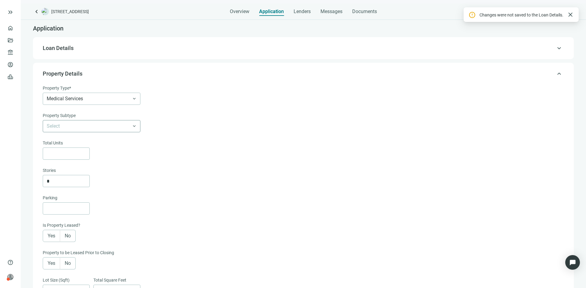
click at [109, 128] on input "search" at bounding box center [89, 127] width 84 height 12
click at [97, 138] on div "Medical Bldg/Clinic" at bounding box center [91, 140] width 90 height 8
